Goal: Book appointment/travel/reservation: Book appointment/travel/reservation

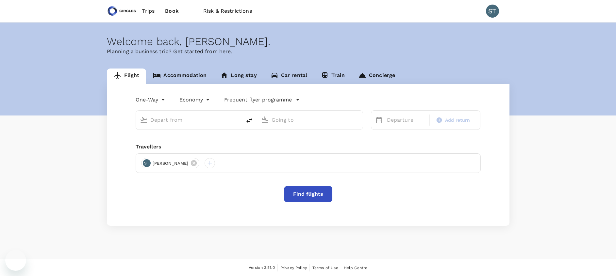
type input "roundtrip"
type input "business"
type input "Singapore Changi (SIN)"
type input "[GEOGRAPHIC_DATA], [GEOGRAPHIC_DATA] (any)"
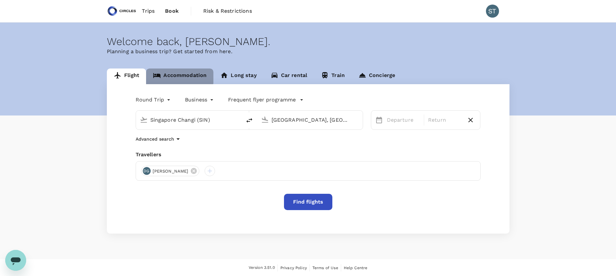
click at [179, 73] on link "Accommodation" at bounding box center [179, 77] width 67 height 16
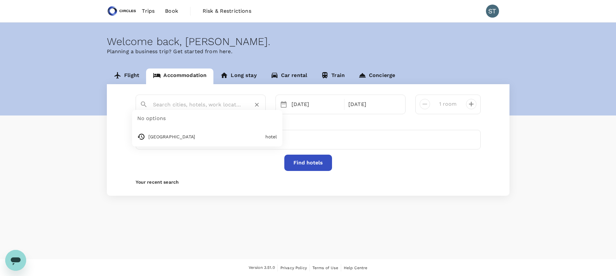
click at [195, 109] on input "text" at bounding box center [198, 105] width 90 height 10
paste input "Daewoo Hotel"
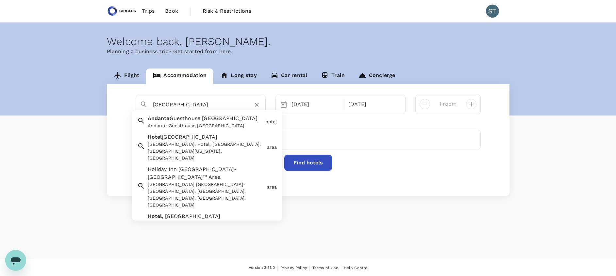
click at [192, 105] on input "Andante HotelDaewoo Hotel" at bounding box center [198, 105] width 90 height 10
click at [195, 105] on input "Daewoo Hotel" at bounding box center [198, 105] width 90 height 10
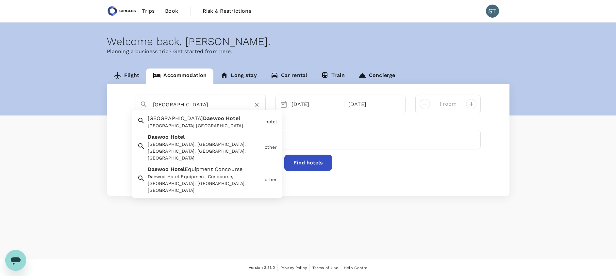
click at [202, 120] on div "Hanoi Daewoo Hotel Hanoi Daewoo Hotel" at bounding box center [204, 120] width 118 height 17
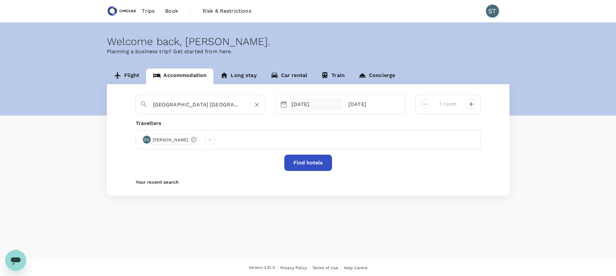
type input "Hanoi Daewoo Hotel"
click at [307, 105] on div "02 Mar" at bounding box center [316, 104] width 54 height 13
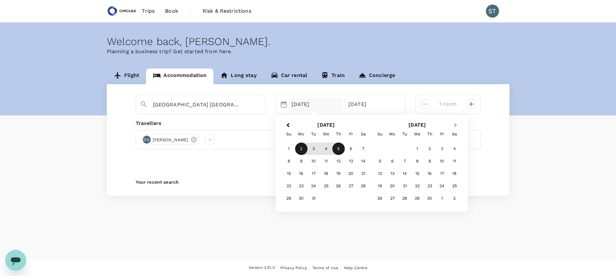
click at [456, 125] on span "Next Month" at bounding box center [456, 126] width 0 height 8
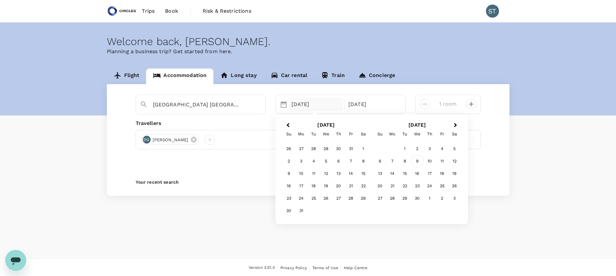
click at [417, 162] on div "9" at bounding box center [417, 161] width 12 height 12
click at [362, 163] on div "12" at bounding box center [363, 161] width 12 height 12
click at [360, 108] on div "12 Sep" at bounding box center [373, 104] width 54 height 13
click at [354, 163] on div "11" at bounding box center [351, 161] width 12 height 12
click at [191, 142] on icon at bounding box center [194, 140] width 6 height 6
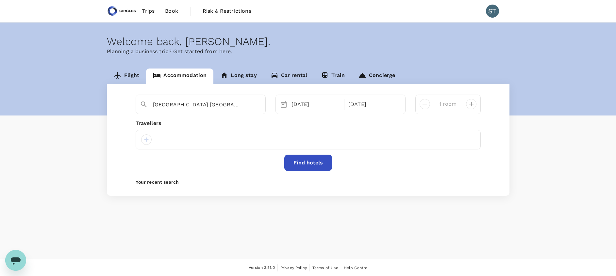
click at [175, 140] on div at bounding box center [308, 140] width 345 height 20
click at [150, 141] on div at bounding box center [146, 140] width 10 height 10
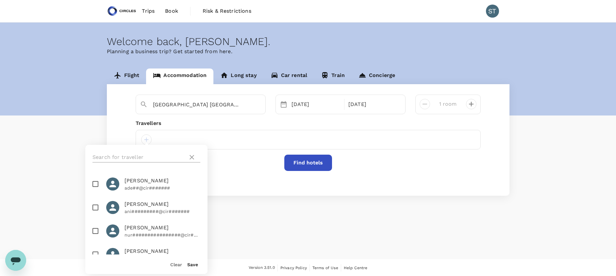
click at [137, 158] on input "text" at bounding box center [138, 157] width 93 height 10
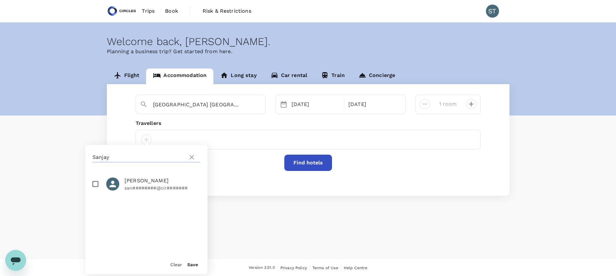
type input "Sanjay"
click at [144, 180] on span "Sanjay Kaul" at bounding box center [163, 181] width 76 height 8
checkbox input "true"
click at [233, 160] on div "Find hotels" at bounding box center [308, 163] width 345 height 16
click at [142, 141] on div at bounding box center [146, 140] width 10 height 10
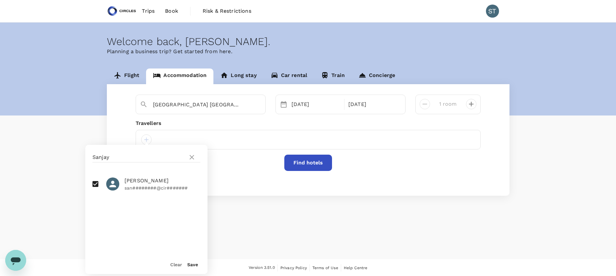
click at [194, 266] on button "Save" at bounding box center [192, 264] width 11 height 5
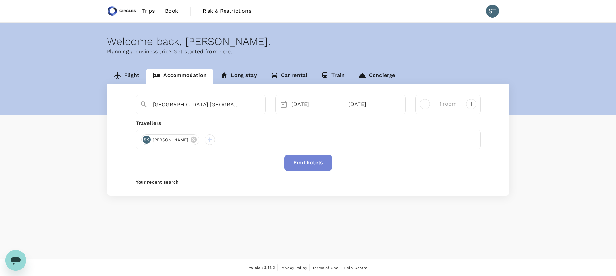
click at [314, 159] on button "Find hotels" at bounding box center [308, 163] width 48 height 16
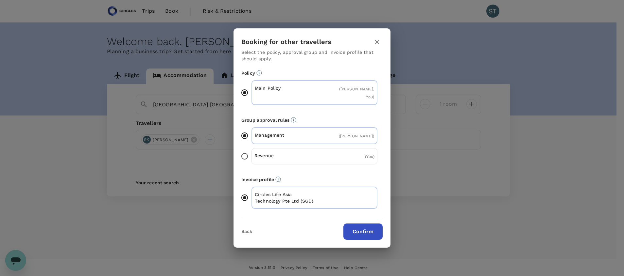
click at [360, 229] on button "Confirm" at bounding box center [362, 232] width 39 height 16
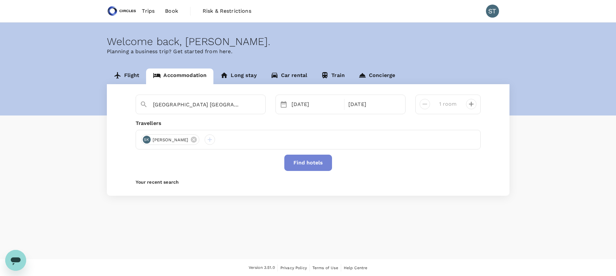
click at [305, 166] on button "Find hotels" at bounding box center [308, 163] width 48 height 16
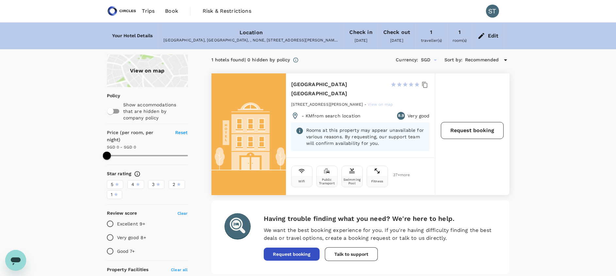
click at [470, 128] on button "Request booking" at bounding box center [472, 130] width 63 height 17
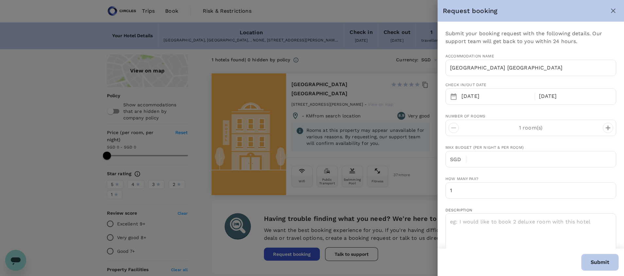
type input "65"
type input "80725331"
type input "sabrina.tang@circles.co"
click at [604, 131] on icon "decrease" at bounding box center [608, 128] width 8 height 8
type input "2"
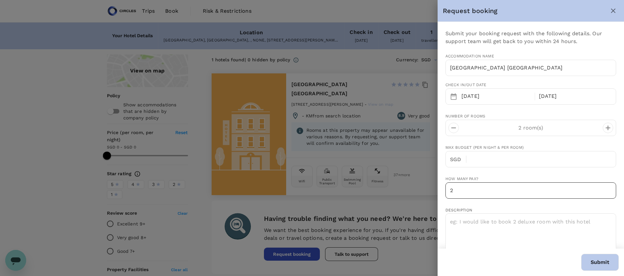
click at [601, 189] on input "2" at bounding box center [530, 191] width 171 height 16
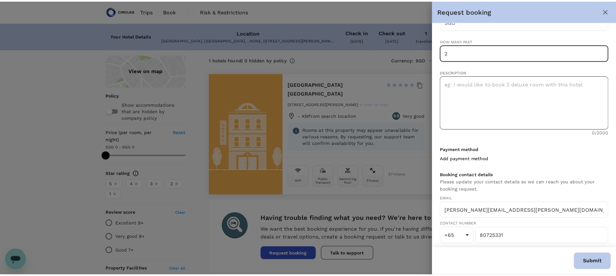
scroll to position [142, 0]
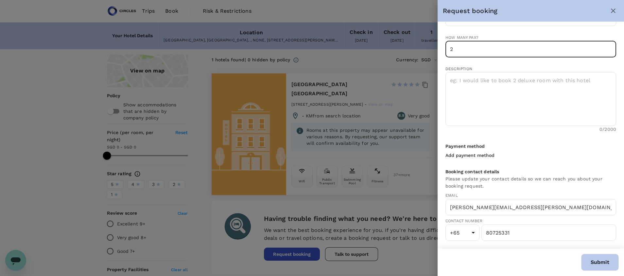
click at [599, 266] on button "Submit" at bounding box center [600, 262] width 38 height 17
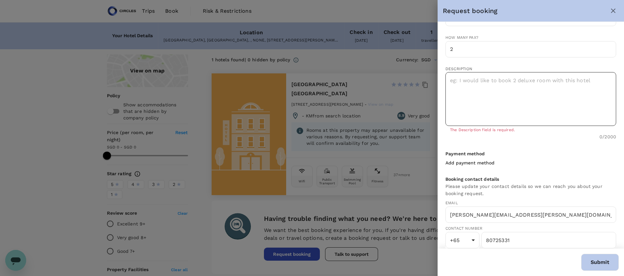
click at [506, 92] on textarea at bounding box center [530, 99] width 171 height 54
type textarea "I would like to book 2 deluxe room at this hotel"
click at [594, 261] on button "Submit" at bounding box center [600, 262] width 38 height 17
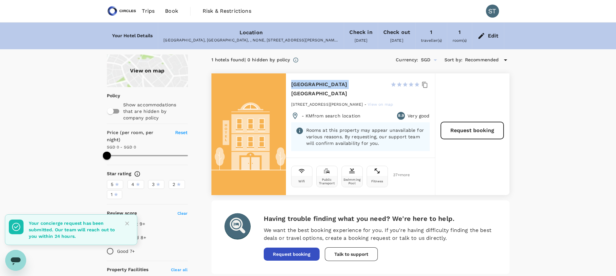
drag, startPoint x: 290, startPoint y: 86, endPoint x: 346, endPoint y: 87, distance: 55.6
click at [346, 87] on div "Hanoi Daewoo Hotel 1 Star 2 Stars 3 Stars 4 Stars 5 Stars 360 Kim Ma Street, Ha…" at bounding box center [360, 116] width 149 height 84
copy h6 "Hanoi Daewoo Hotel"
